Goal: Task Accomplishment & Management: Manage account settings

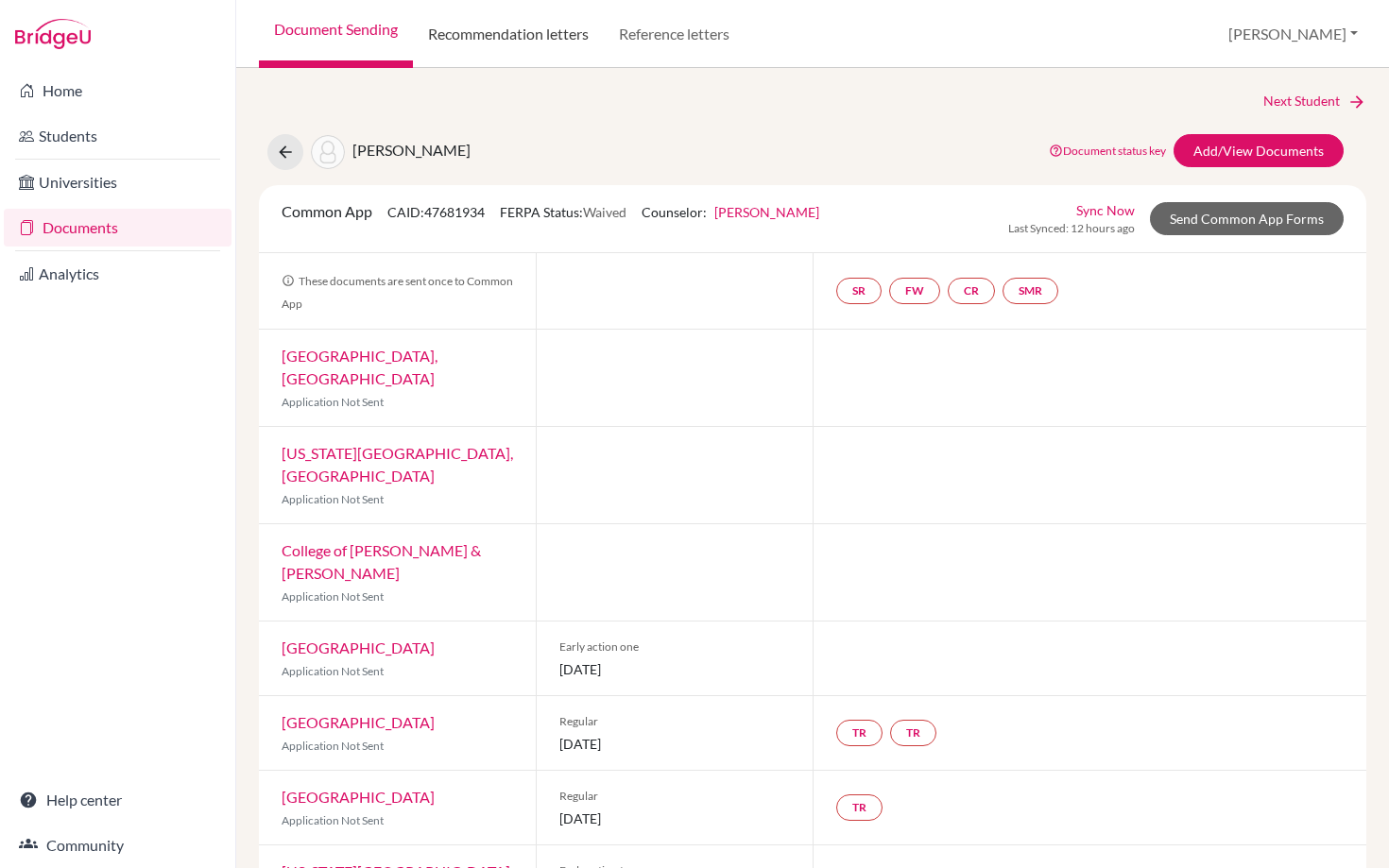
click at [505, 36] on link "Recommendation letters" at bounding box center [508, 34] width 191 height 68
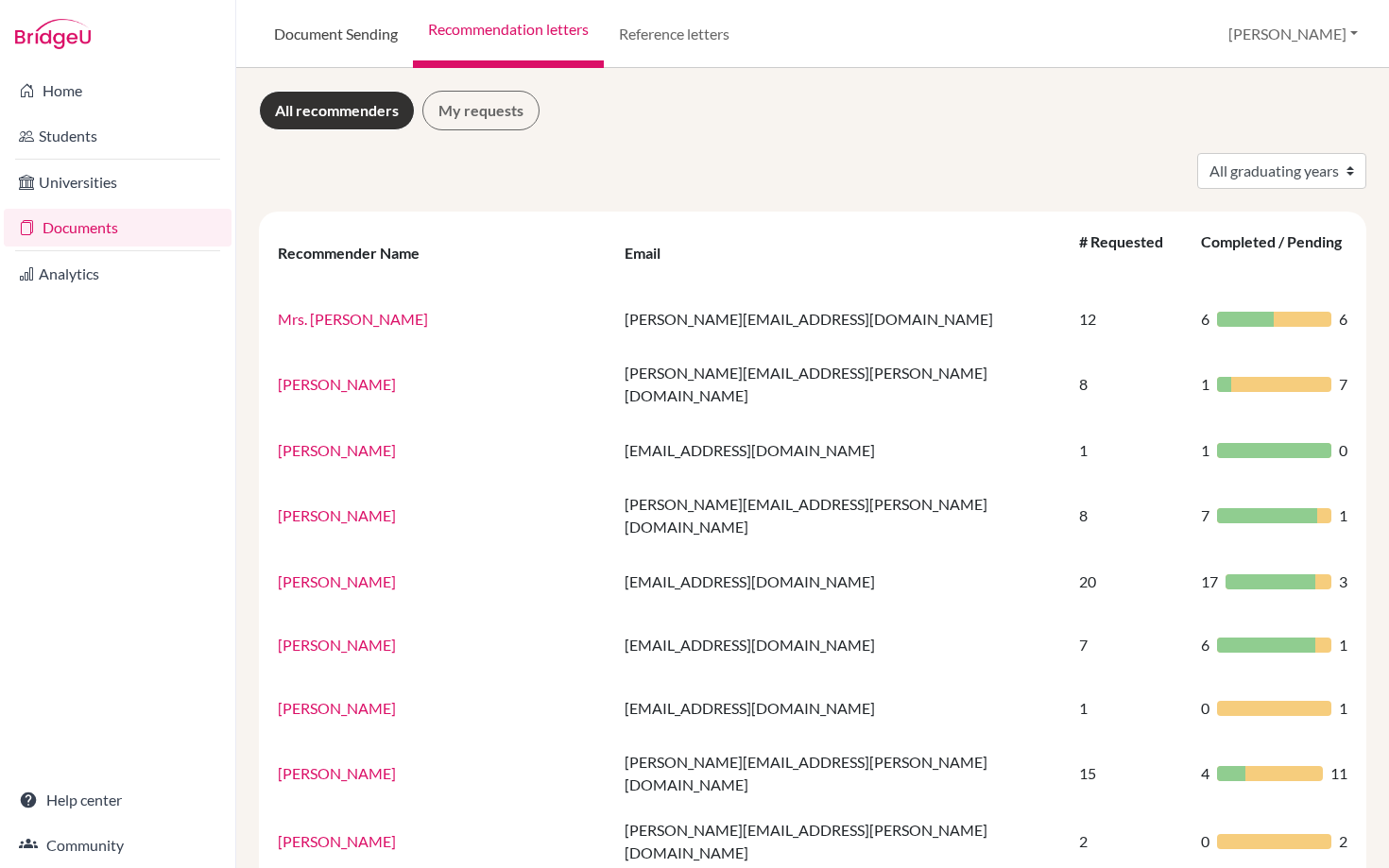
click at [305, 30] on link "Document Sending" at bounding box center [336, 34] width 154 height 68
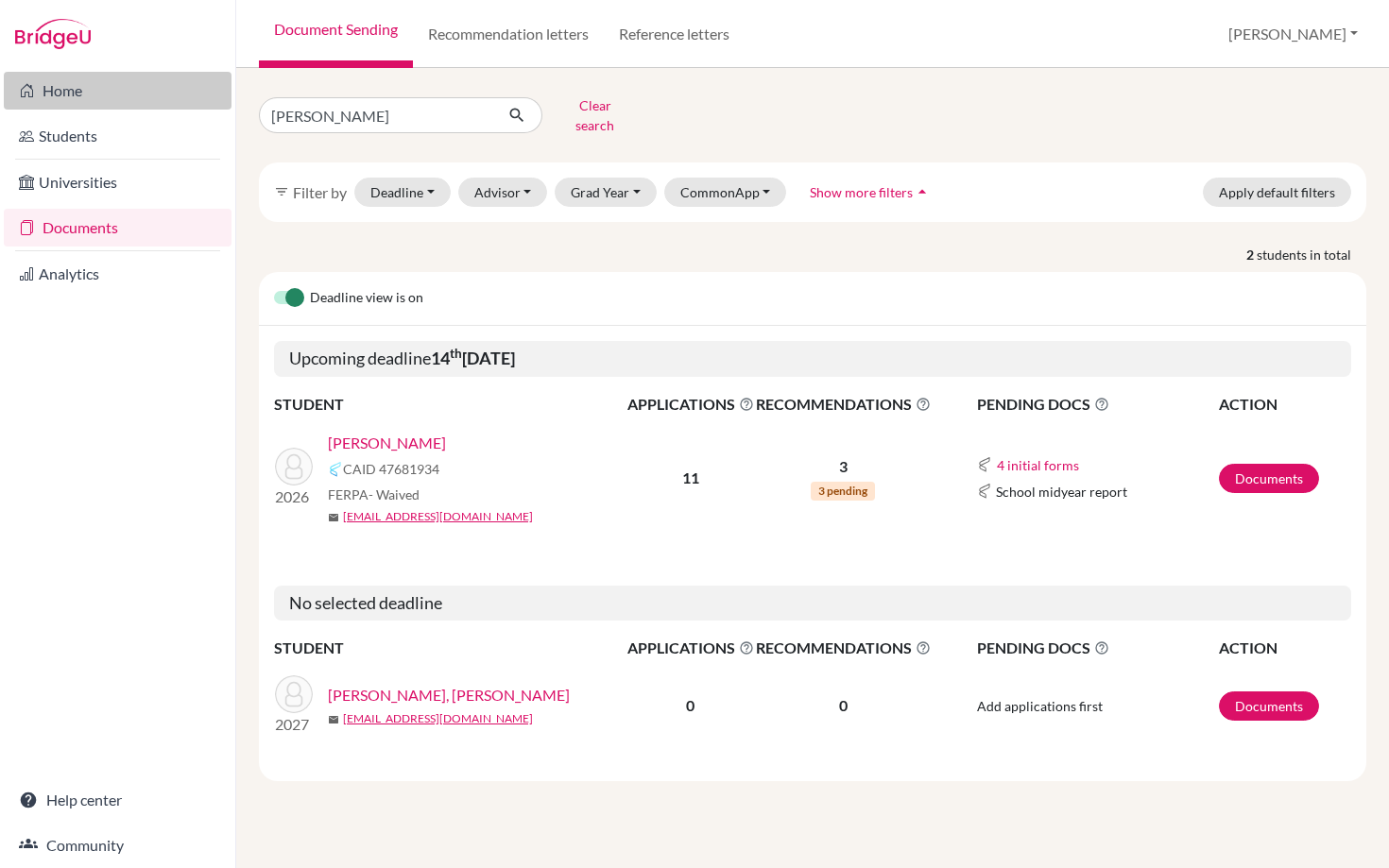
click at [62, 94] on link "Home" at bounding box center [117, 90] width 228 height 37
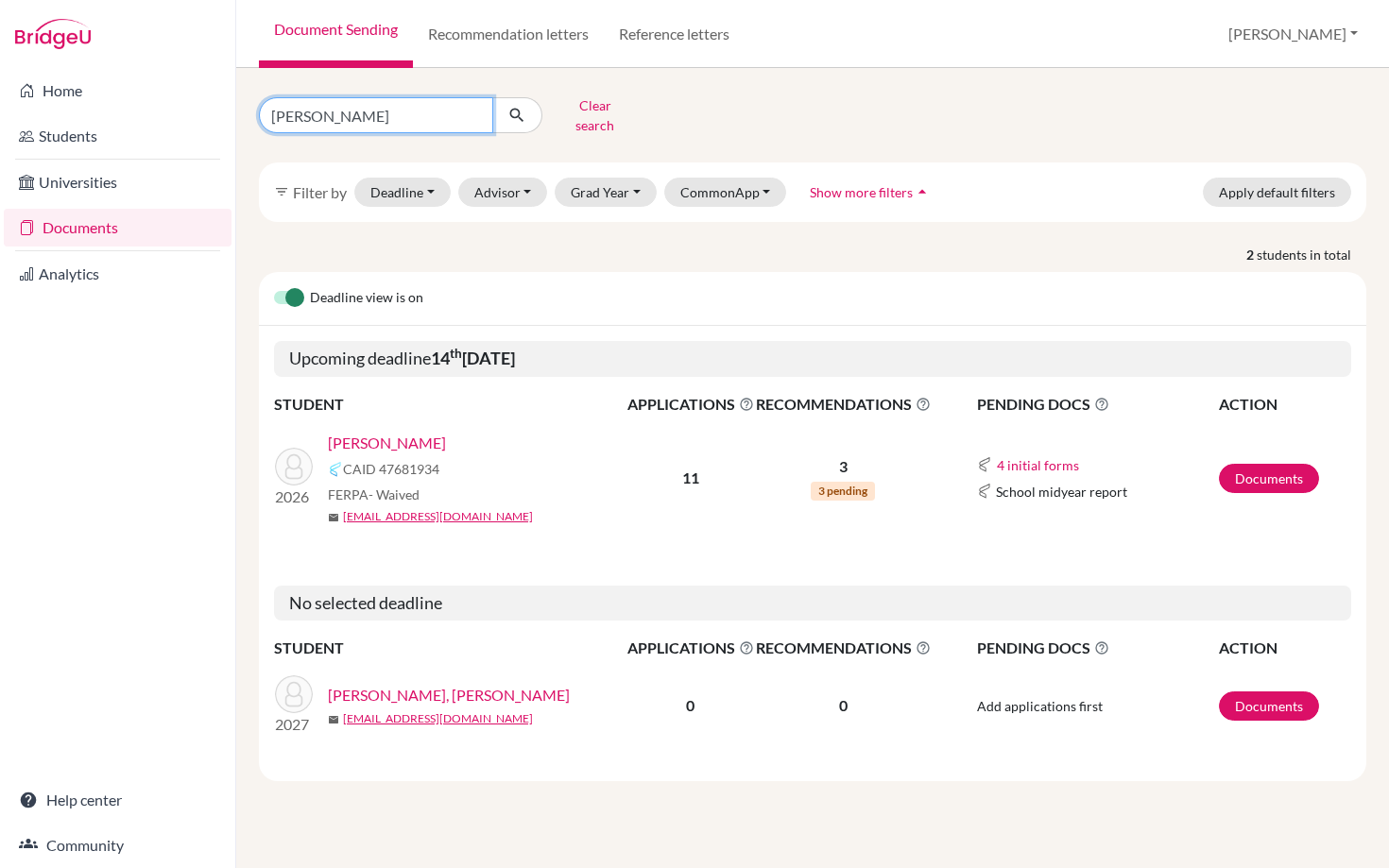
click at [431, 113] on input "bergman" at bounding box center [377, 114] width 234 height 36
drag, startPoint x: 431, startPoint y: 113, endPoint x: 250, endPoint y: 113, distance: 181.0
click at [250, 113] on div "bergman Clear search" at bounding box center [434, 114] width 379 height 49
click at [345, 108] on input "Find student by name..." at bounding box center [377, 114] width 234 height 36
type input "naya"
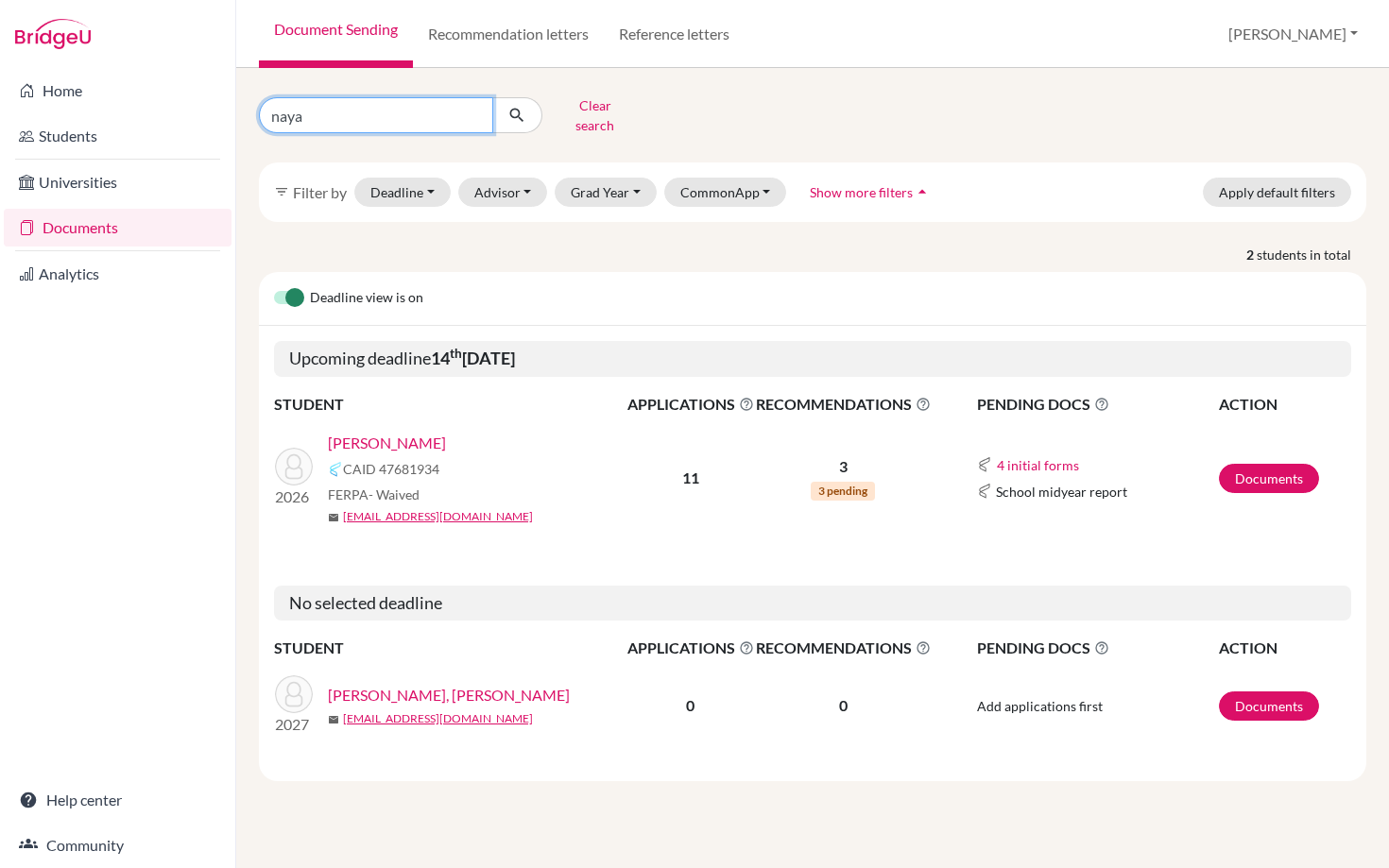
click button "submit" at bounding box center [518, 114] width 50 height 36
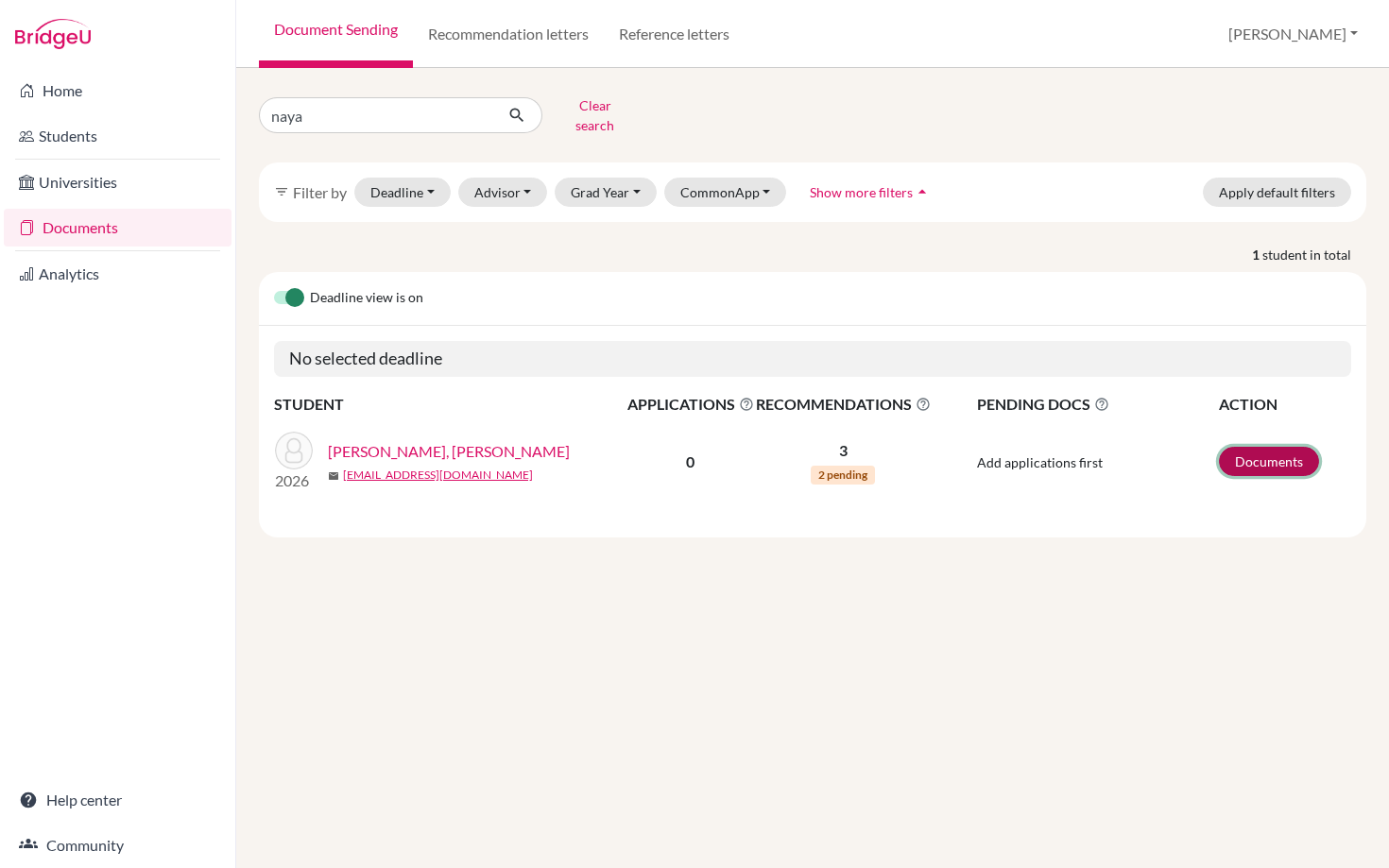
click at [1259, 446] on link "Documents" at bounding box center [1269, 461] width 100 height 30
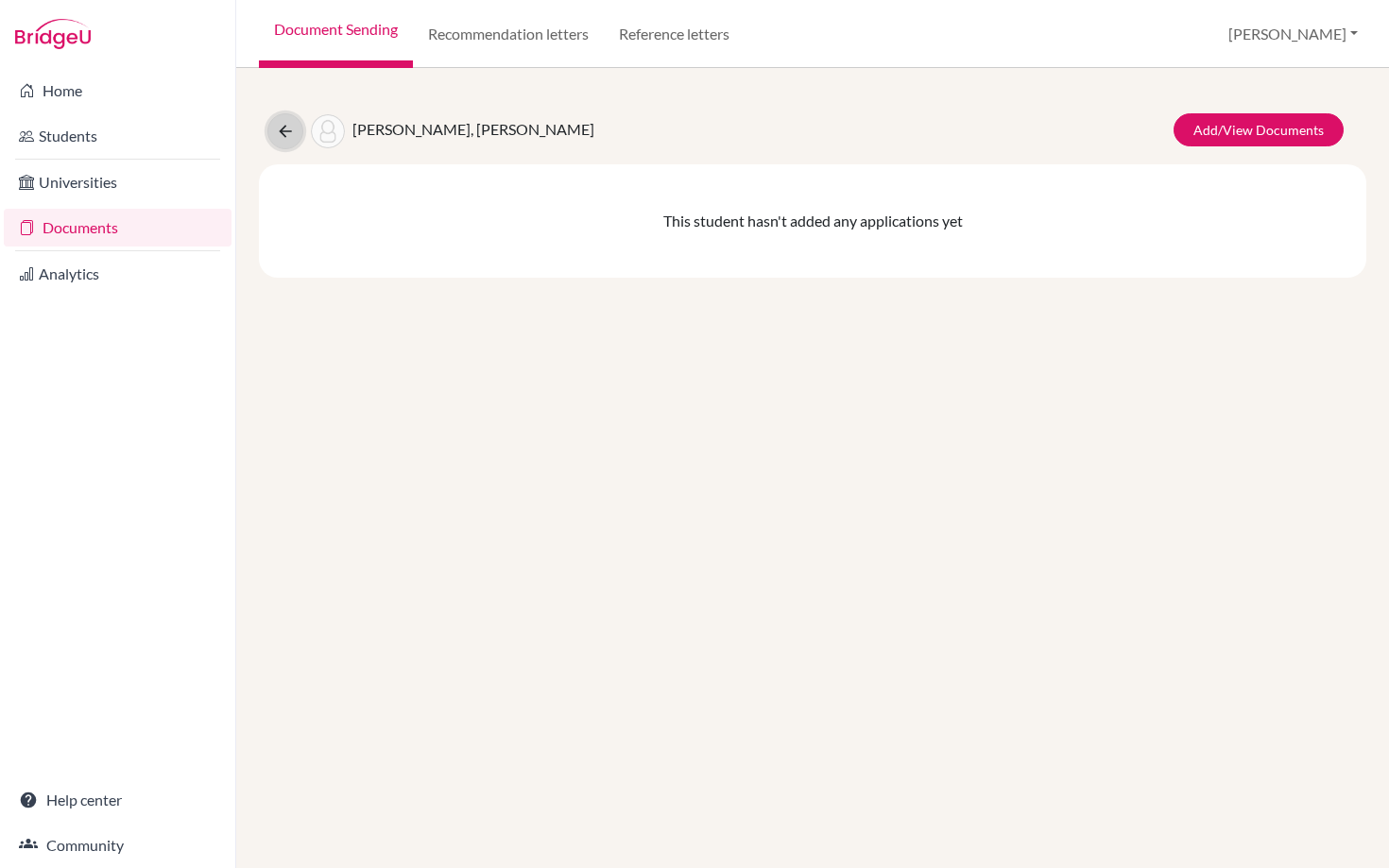
click at [284, 138] on icon at bounding box center [285, 132] width 19 height 19
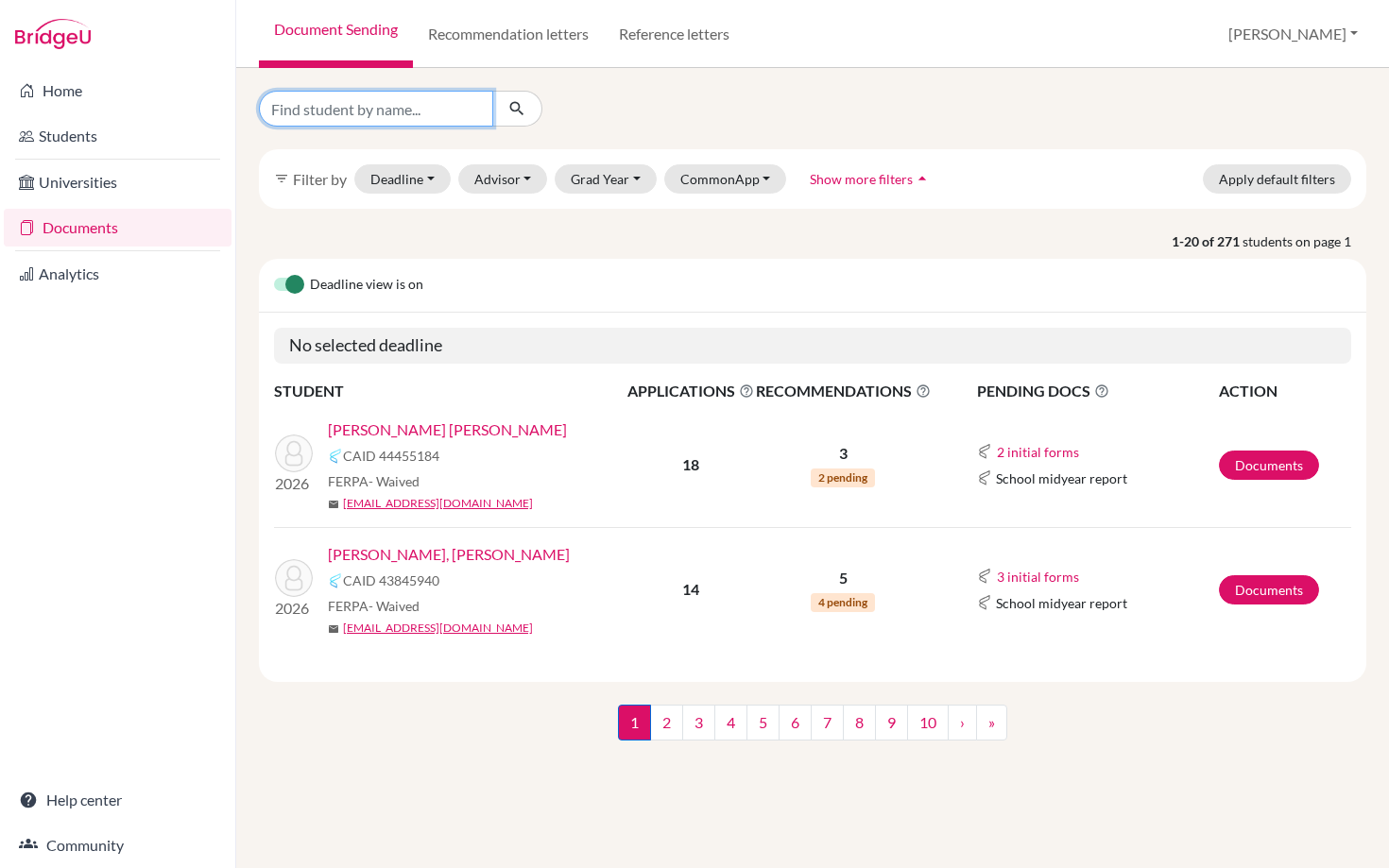
click at [387, 106] on input "Find student by name..." at bounding box center [377, 108] width 234 height 36
type input "naya"
click button "submit" at bounding box center [518, 108] width 50 height 36
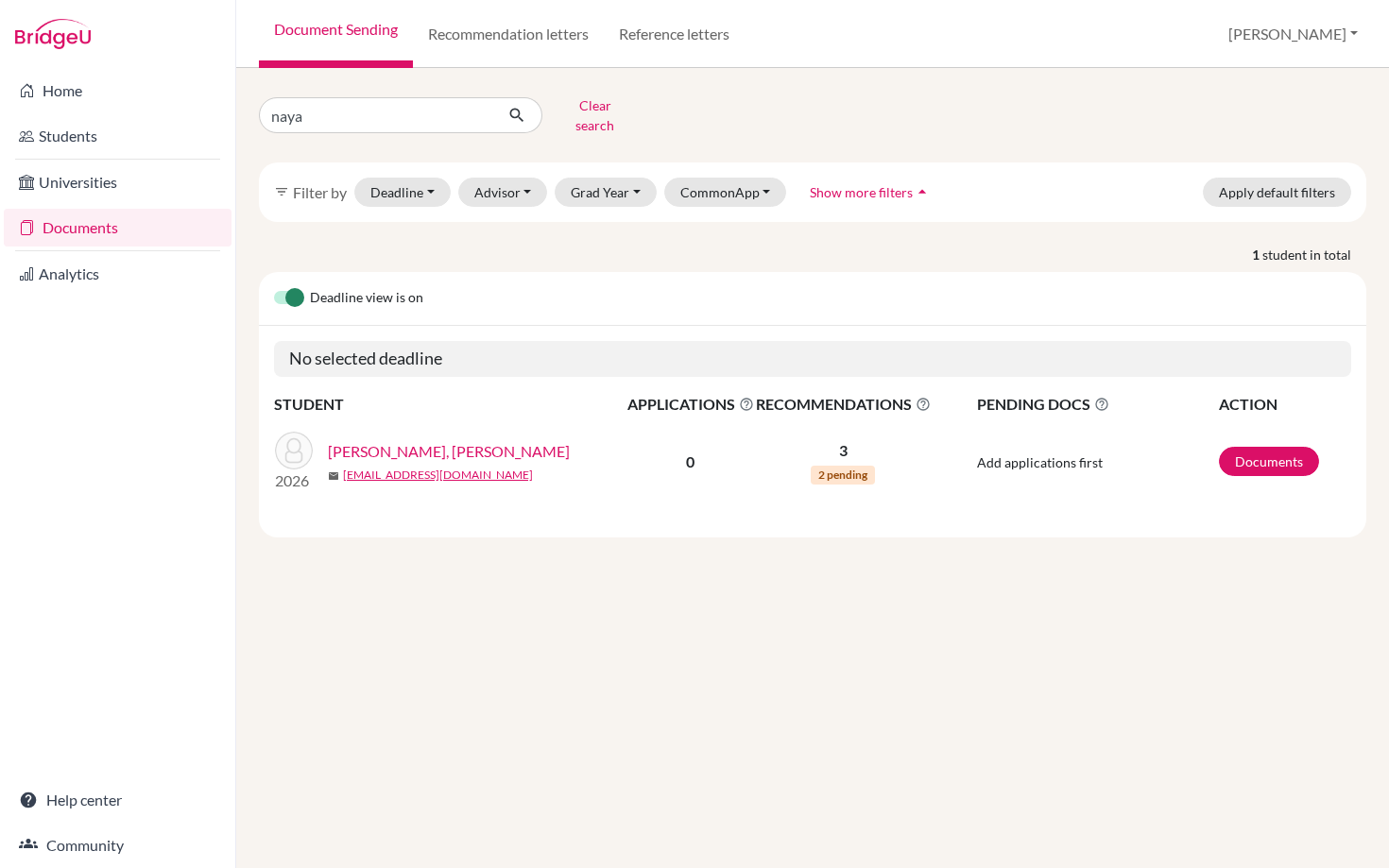
click at [458, 441] on link "[PERSON_NAME], [PERSON_NAME]" at bounding box center [449, 452] width 242 height 23
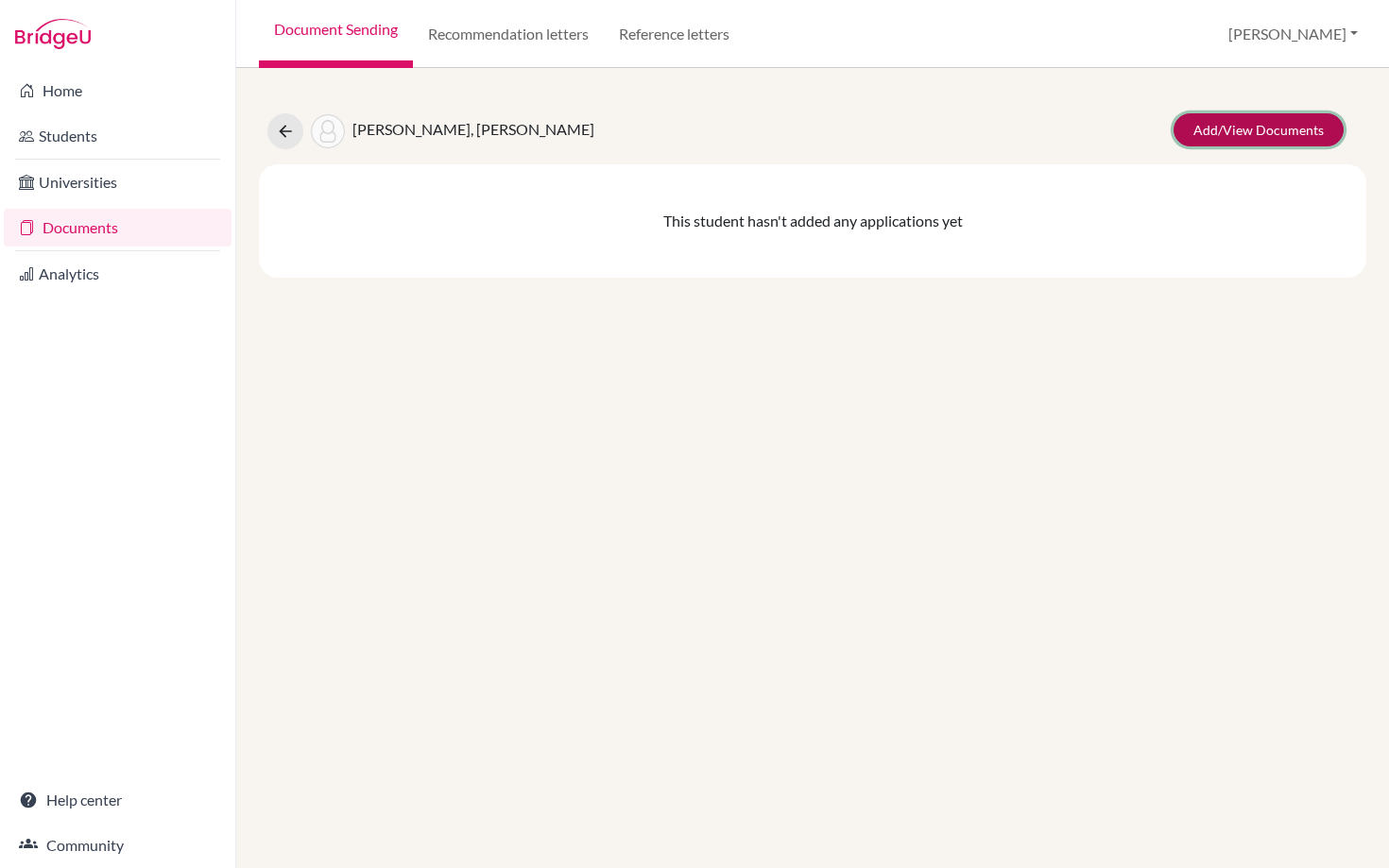
click at [1239, 139] on link "Add/View Documents" at bounding box center [1258, 130] width 170 height 33
